Goal: Task Accomplishment & Management: Manage account settings

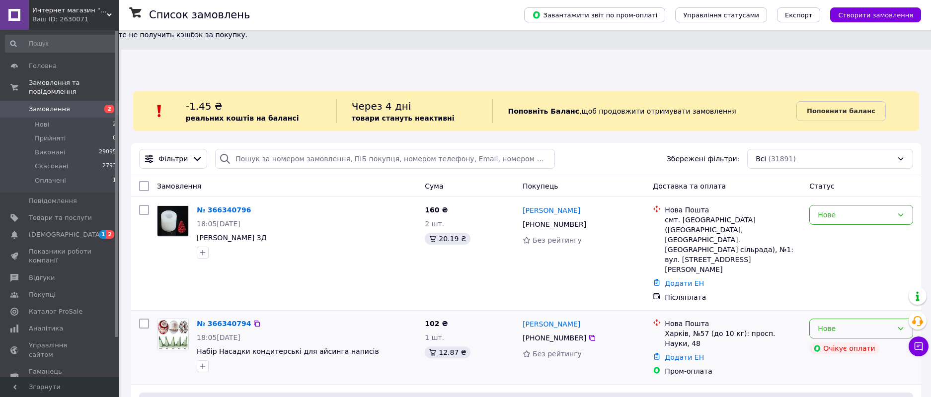
click at [898, 325] on icon at bounding box center [900, 329] width 8 height 8
click at [841, 281] on li "Прийнято" at bounding box center [860, 281] width 103 height 18
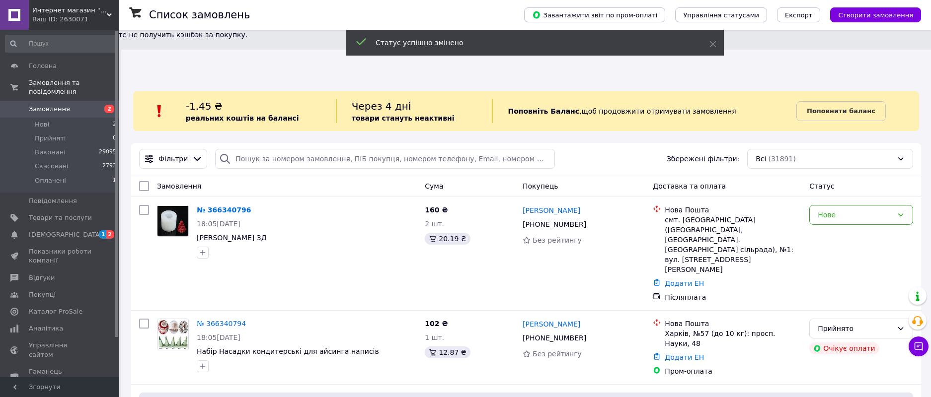
click at [897, 211] on icon at bounding box center [900, 215] width 8 height 8
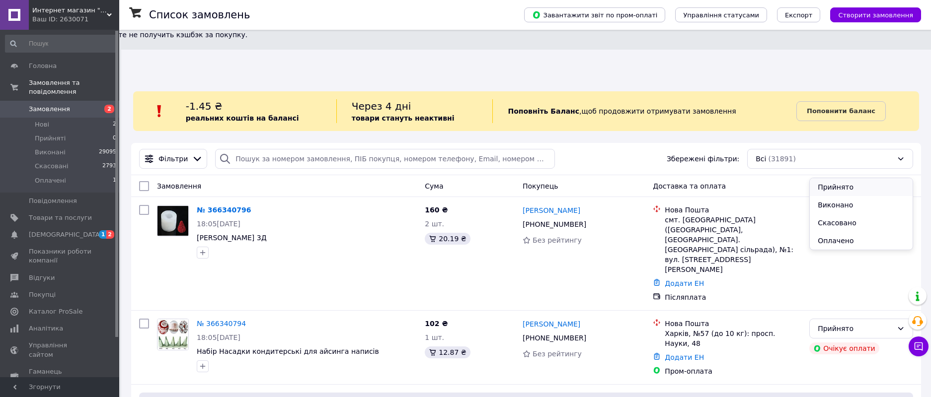
click at [843, 188] on li "Прийнято" at bounding box center [860, 187] width 103 height 18
click at [62, 230] on span "[DEMOGRAPHIC_DATA]" at bounding box center [65, 234] width 73 height 9
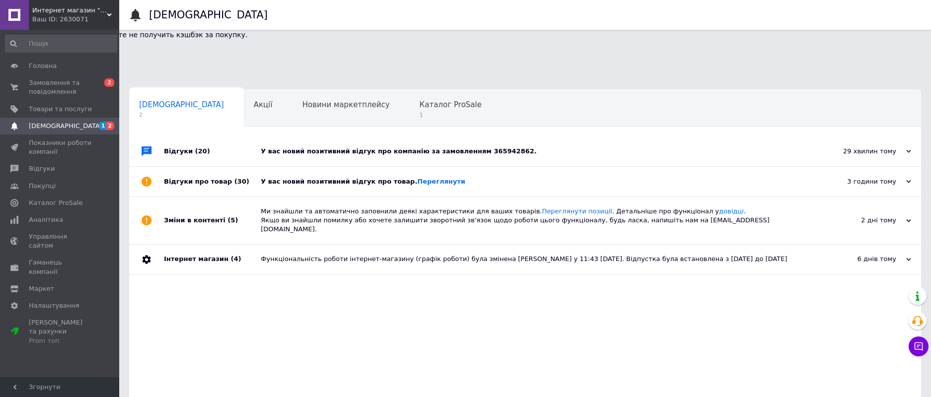
click at [310, 177] on div "У вас новий позитивний відгук про товар. Переглянути" at bounding box center [536, 181] width 551 height 9
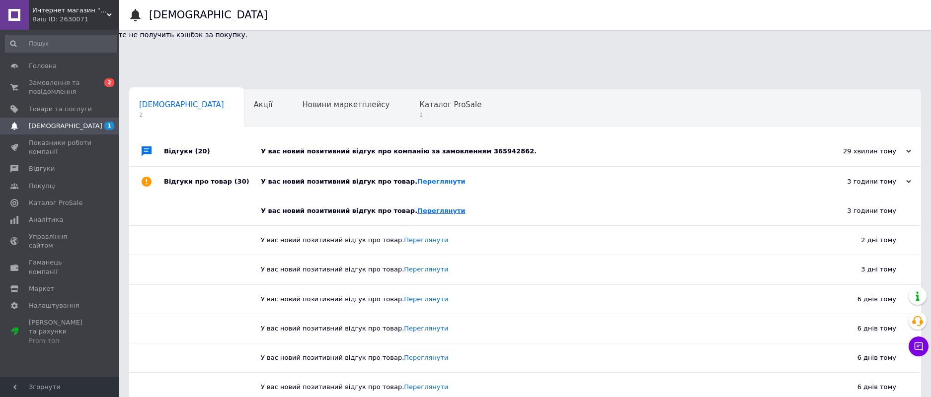
click at [425, 207] on link "Переглянути" at bounding box center [441, 210] width 48 height 7
click at [417, 178] on link "Переглянути" at bounding box center [441, 181] width 48 height 7
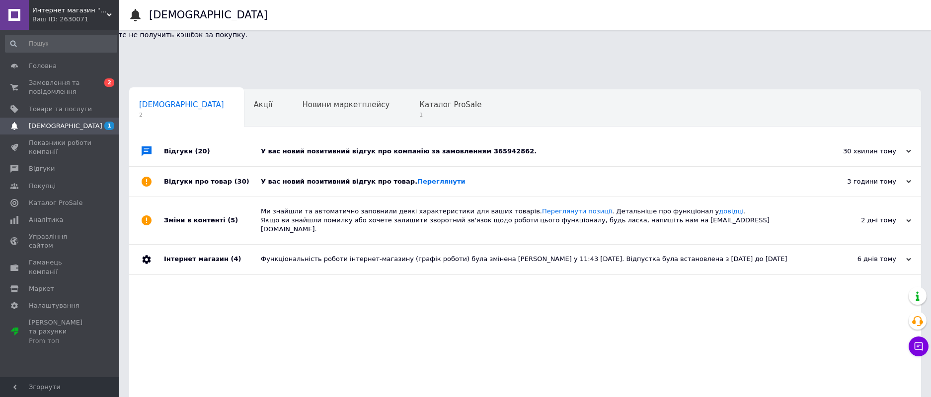
click at [431, 147] on div "У вас новий позитивний відгук про компанію за замовленням 365942862." at bounding box center [536, 151] width 551 height 9
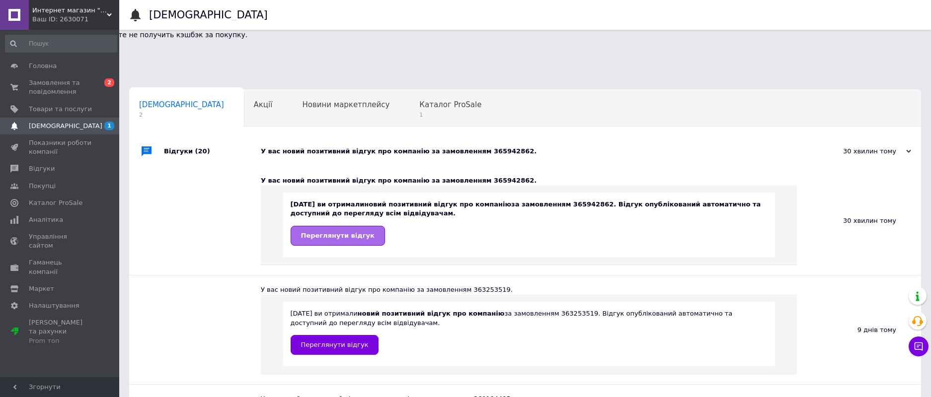
click at [330, 232] on span "Переглянути відгук" at bounding box center [337, 235] width 73 height 7
click at [419, 100] on span "Каталог ProSale" at bounding box center [450, 104] width 62 height 9
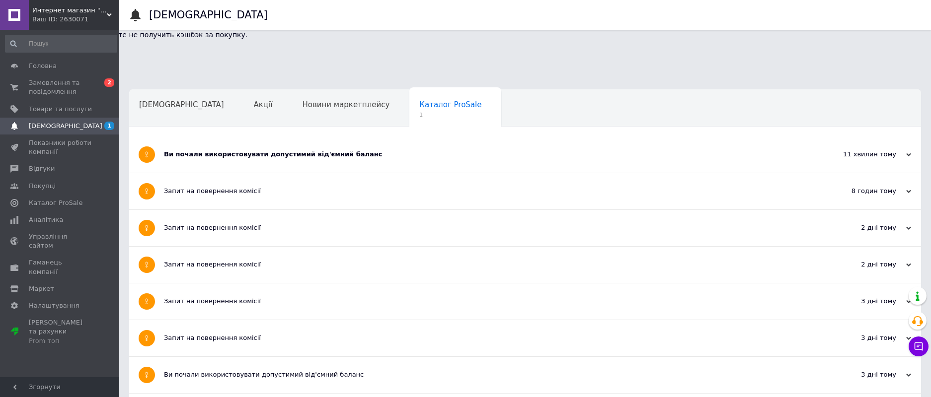
click at [297, 150] on div "Ви почали використовувати допустимий від'ємний баланс" at bounding box center [488, 154] width 648 height 9
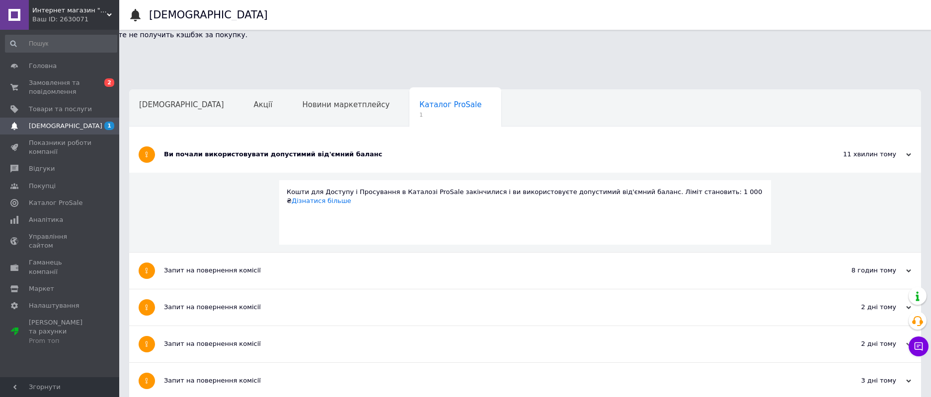
click at [300, 150] on div "Ви почали використовувати допустимий від'ємний баланс" at bounding box center [488, 154] width 648 height 9
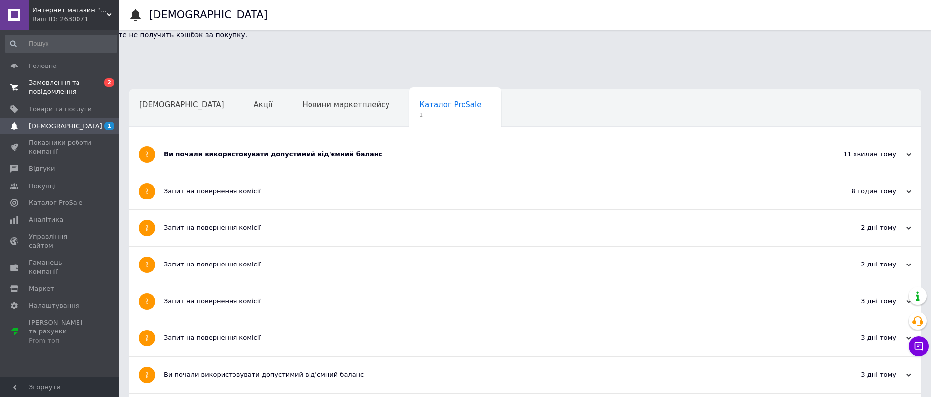
click at [46, 85] on span "Замовлення та повідомлення" at bounding box center [60, 87] width 63 height 18
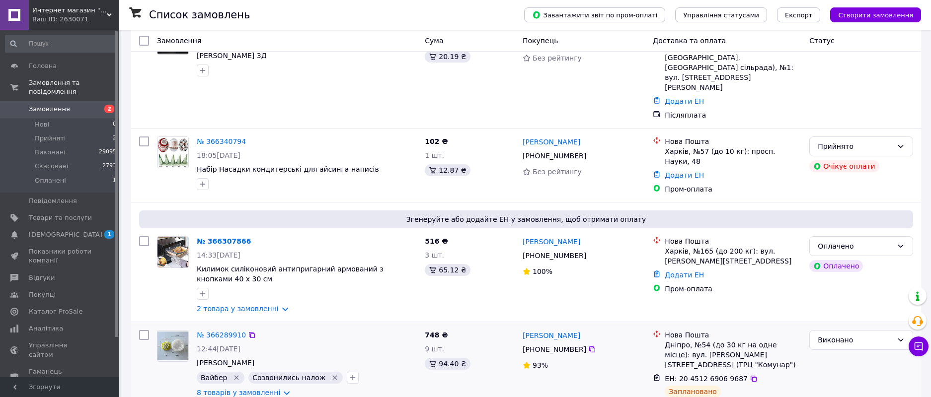
scroll to position [199, 0]
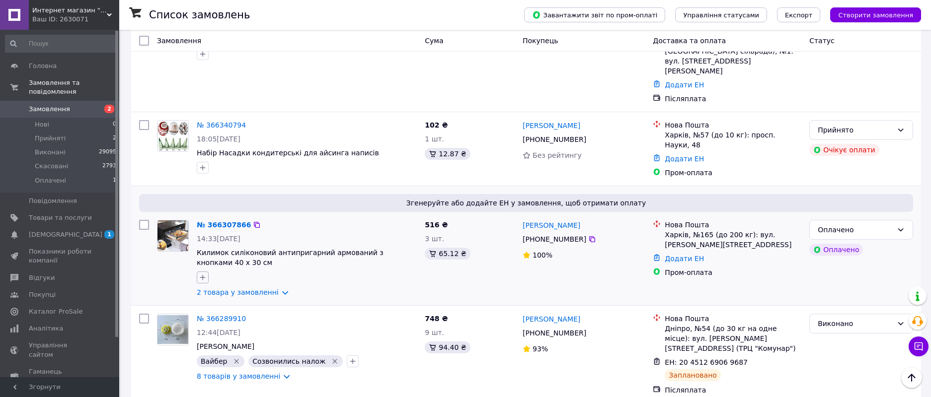
click at [204, 274] on icon "button" at bounding box center [203, 278] width 8 height 8
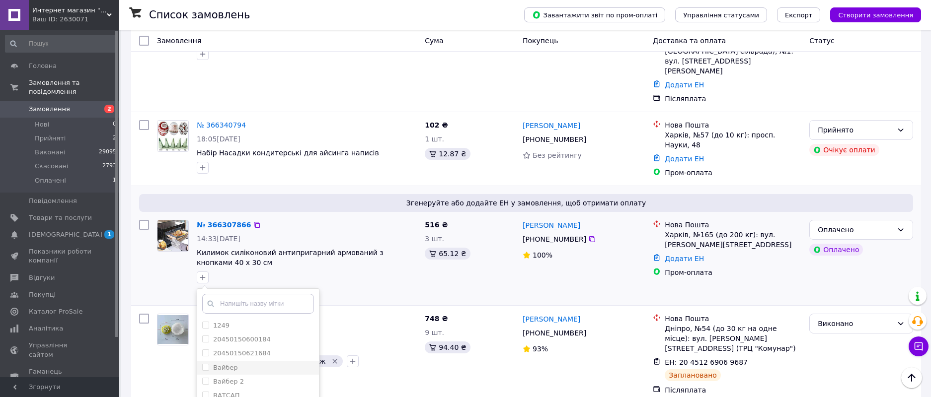
click at [244, 363] on div "Вайбер" at bounding box center [258, 367] width 112 height 9
checkbox input "true"
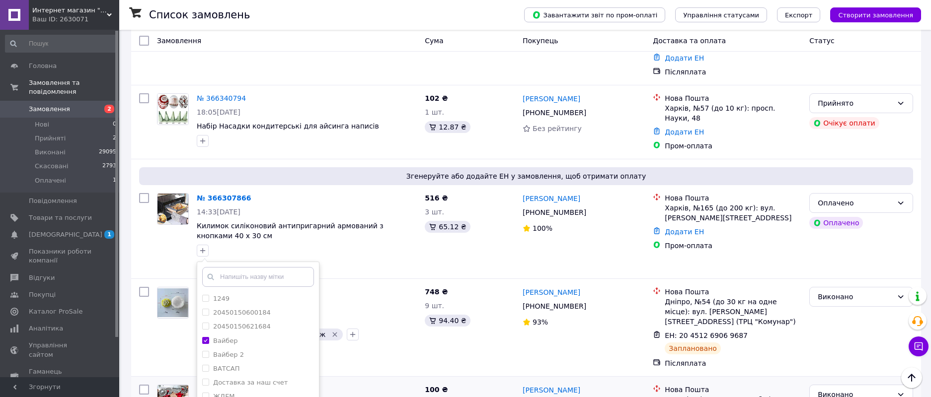
scroll to position [248, 0]
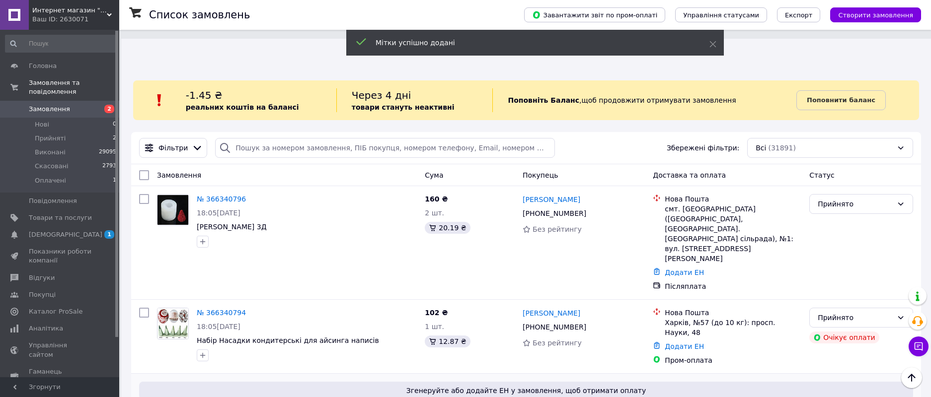
scroll to position [0, 0]
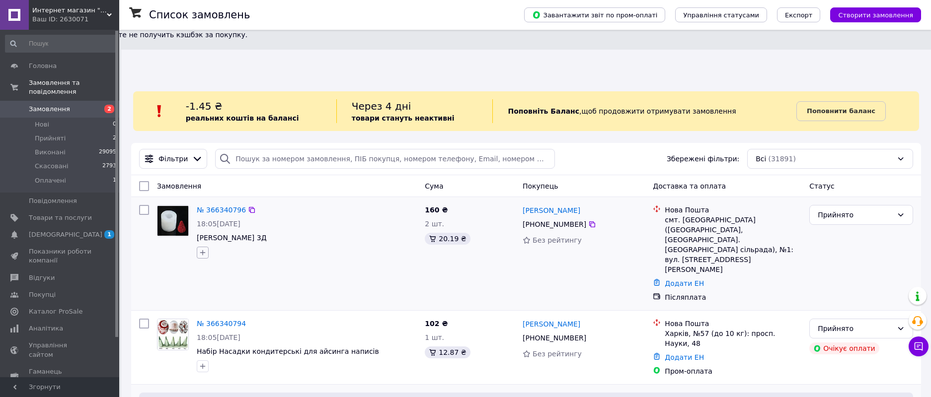
click at [207, 247] on button "button" at bounding box center [203, 253] width 12 height 12
click at [248, 339] on div "Вайбер" at bounding box center [258, 343] width 112 height 9
checkbox input "true"
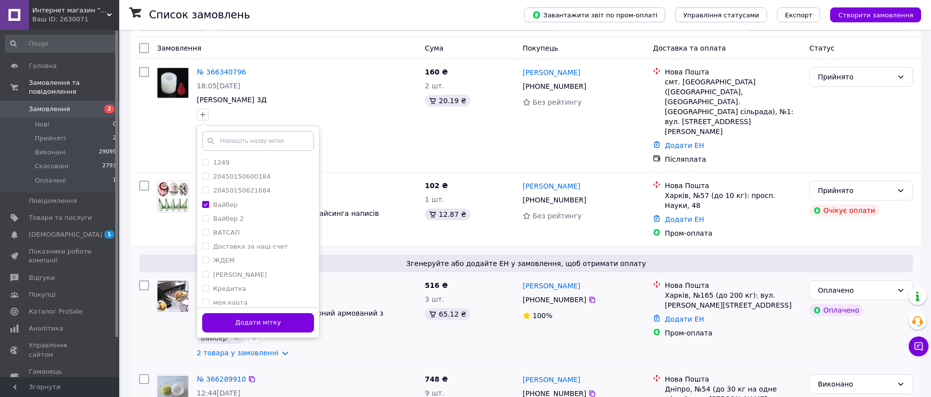
scroll to position [149, 0]
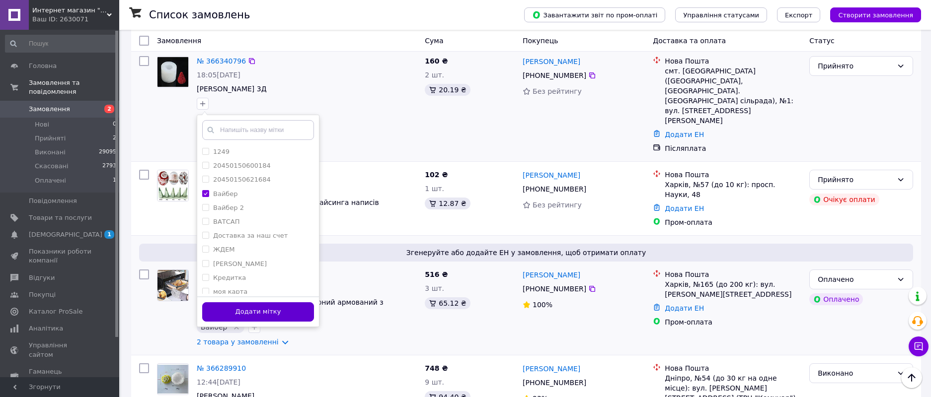
click at [289, 302] on button "Додати мітку" at bounding box center [258, 311] width 112 height 19
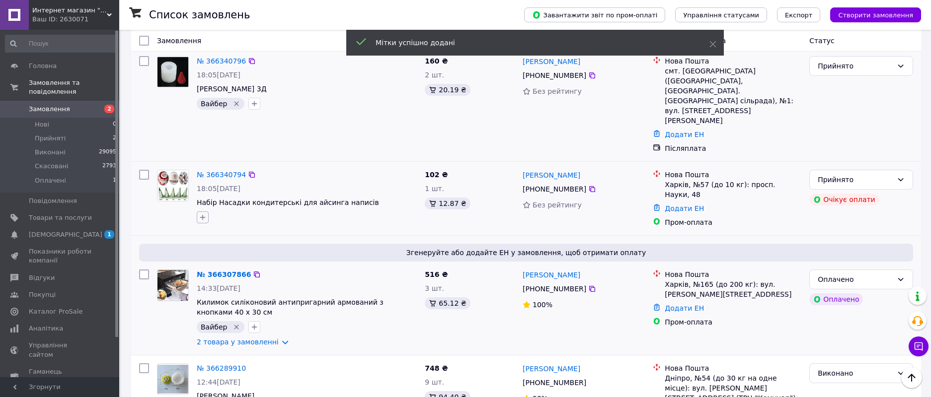
click at [203, 214] on icon "button" at bounding box center [203, 218] width 8 height 8
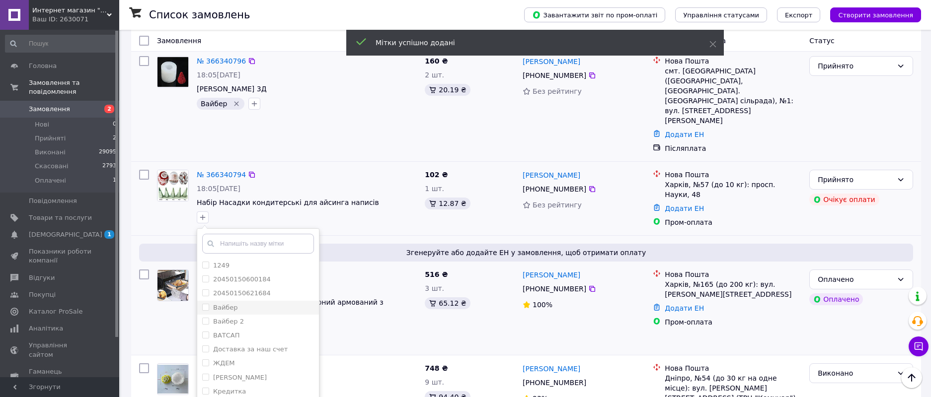
click at [226, 304] on label "Вайбер" at bounding box center [225, 307] width 25 height 7
checkbox input "true"
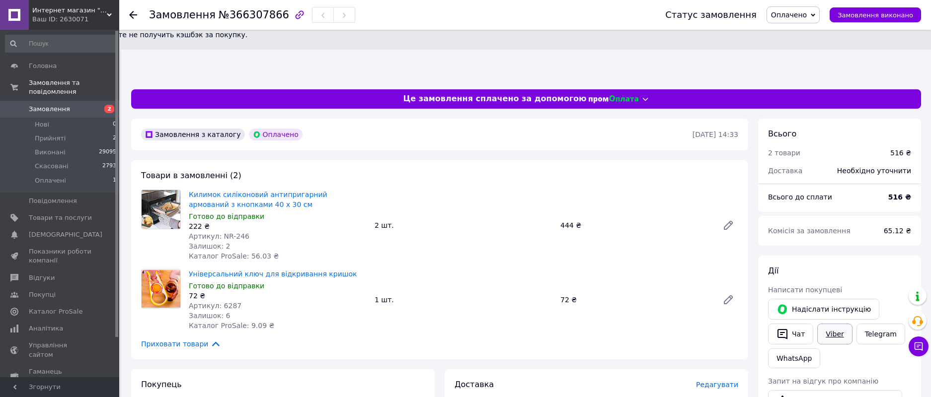
click at [827, 324] on link "Viber" at bounding box center [834, 334] width 35 height 21
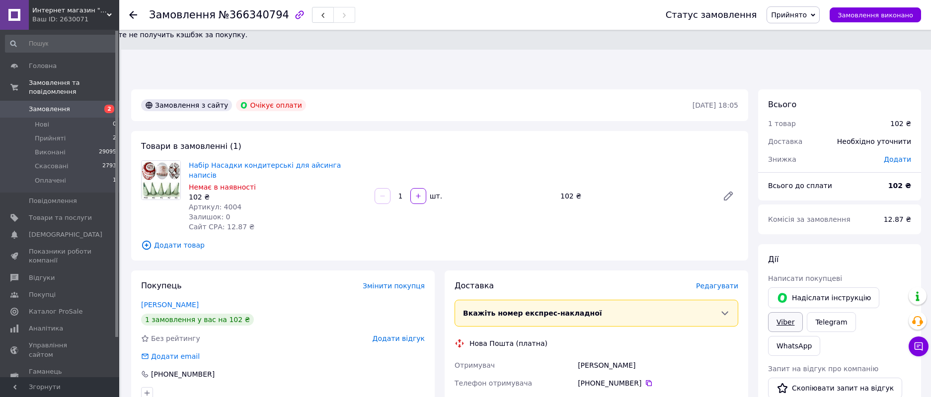
click at [802, 312] on link "Viber" at bounding box center [785, 322] width 35 height 20
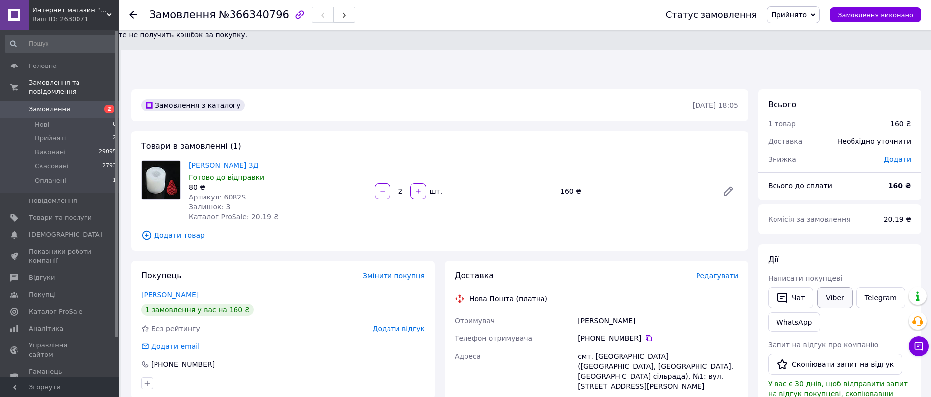
click at [838, 288] on link "Viber" at bounding box center [834, 298] width 35 height 21
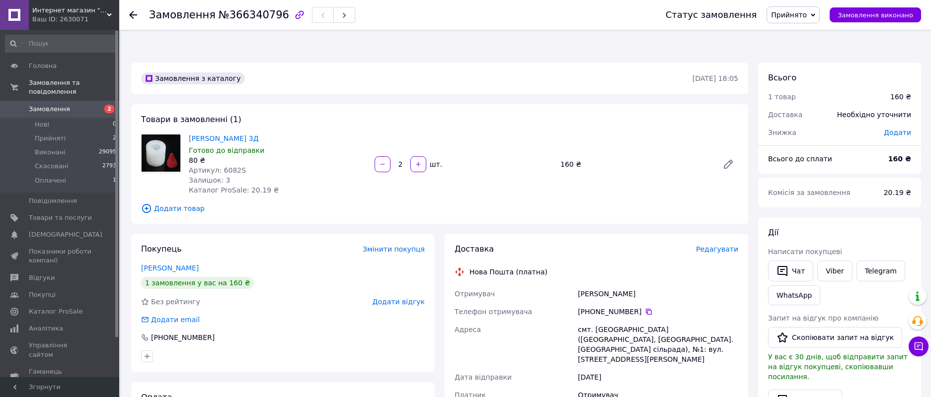
scroll to position [50, 0]
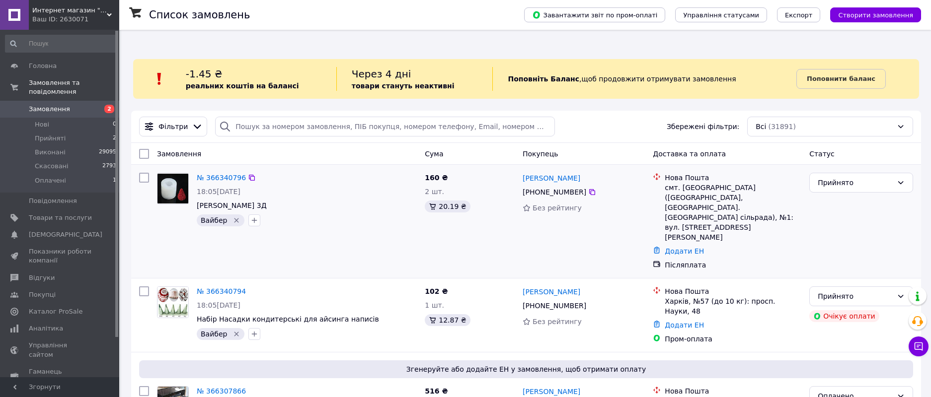
scroll to position [50, 0]
